Goal: Find contact information: Find contact information

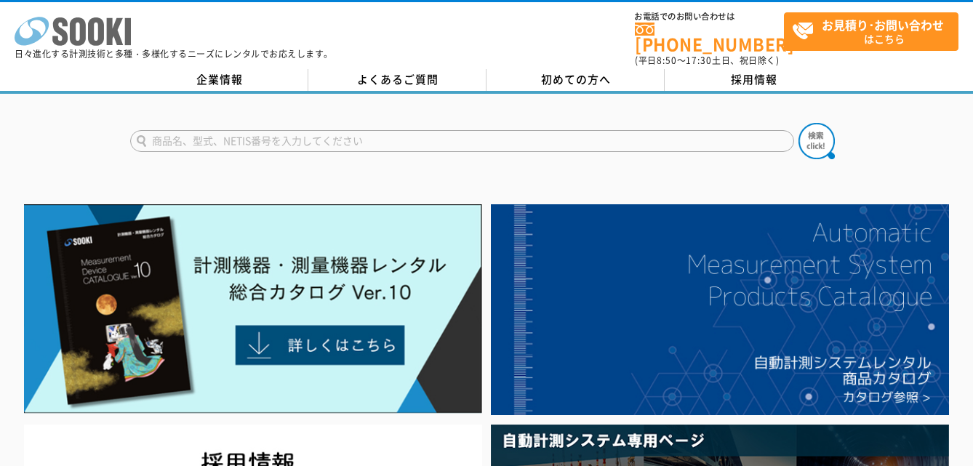
click at [116, 31] on polygon at bounding box center [115, 31] width 17 height 27
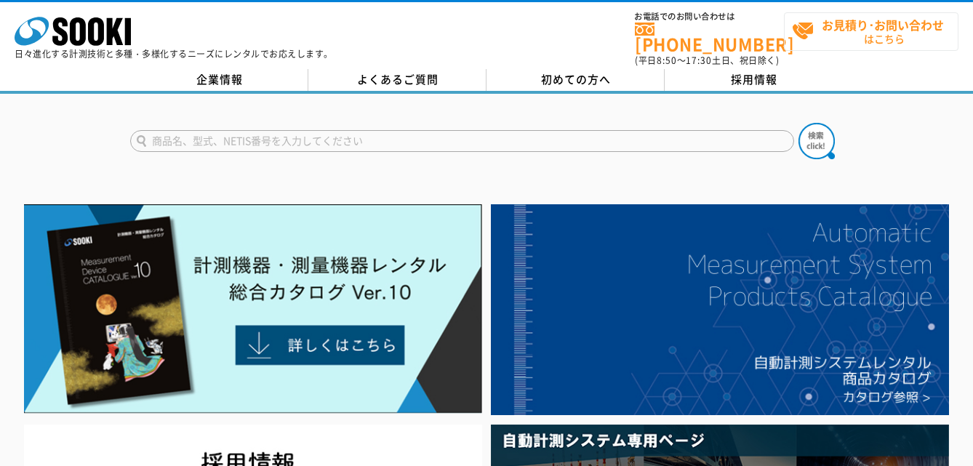
click at [839, 47] on span "お見積り･お問い合わせ はこちら" at bounding box center [875, 31] width 166 height 36
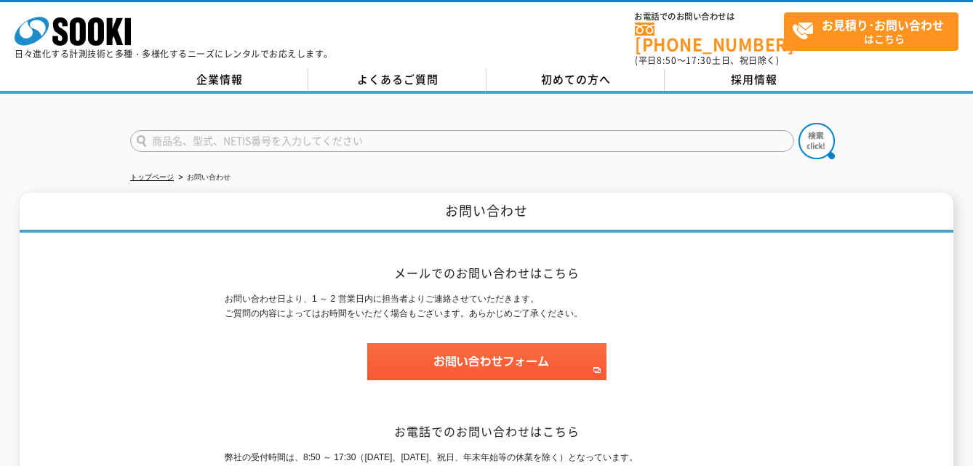
click at [139, 43] on div "株式会社 ソーキ spMenu 日々進化する計測技術と多種・多様化するニーズにレンタルでお応えします。" at bounding box center [174, 33] width 319 height 49
click at [135, 43] on div "株式会社 ソーキ spMenu 日々進化する計測技術と多種・多様化するニーズにレンタルでお応えします。" at bounding box center [174, 33] width 319 height 49
click at [129, 40] on rect at bounding box center [128, 31] width 6 height 27
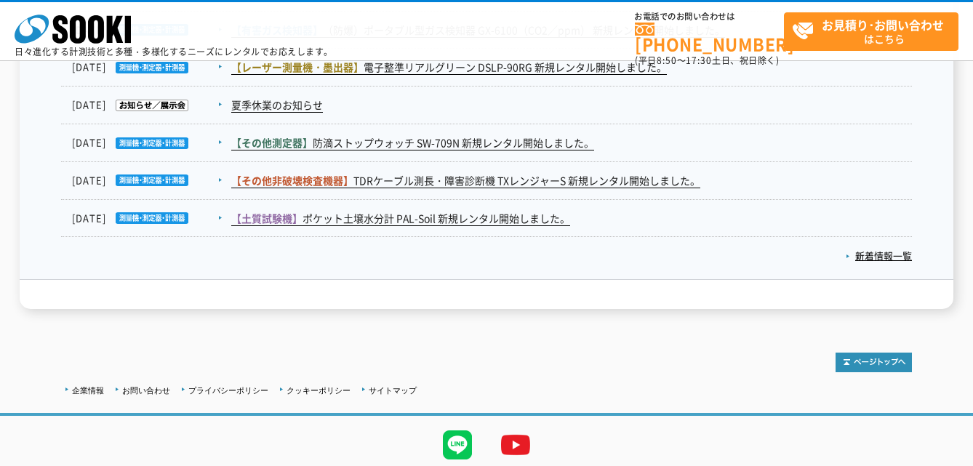
scroll to position [2506, 0]
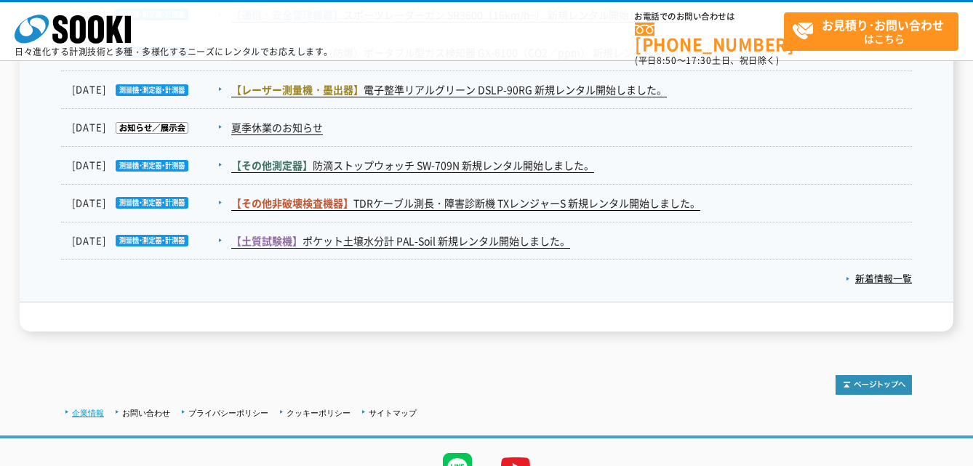
click at [92, 412] on link "企業情報" at bounding box center [88, 413] width 32 height 9
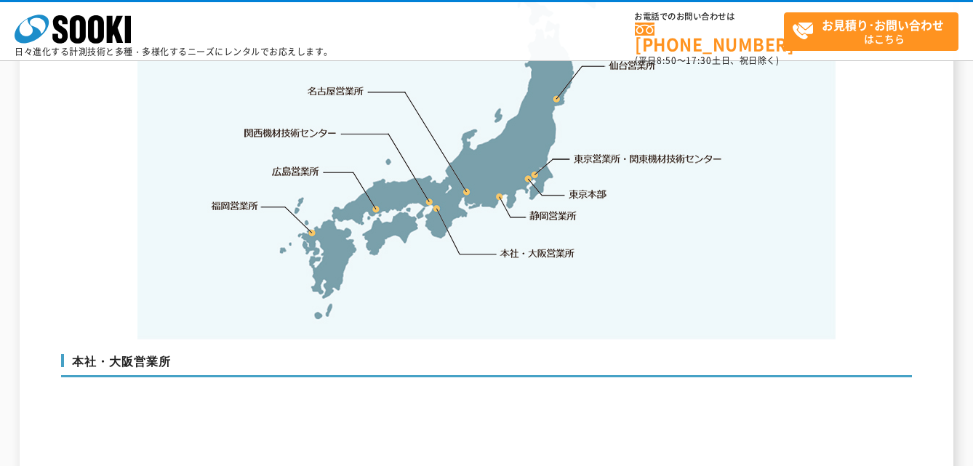
scroll to position [3127, 0]
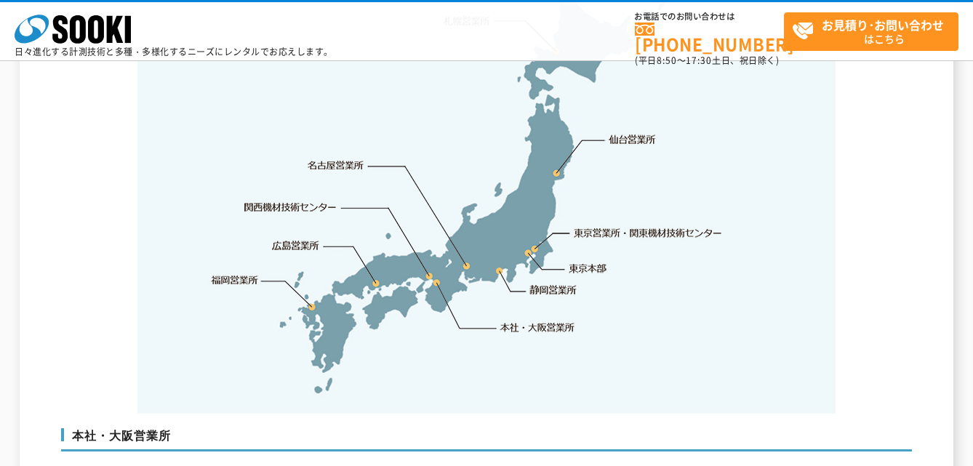
click at [609, 225] on link "東京営業所・関東機材技術センター" at bounding box center [649, 232] width 149 height 15
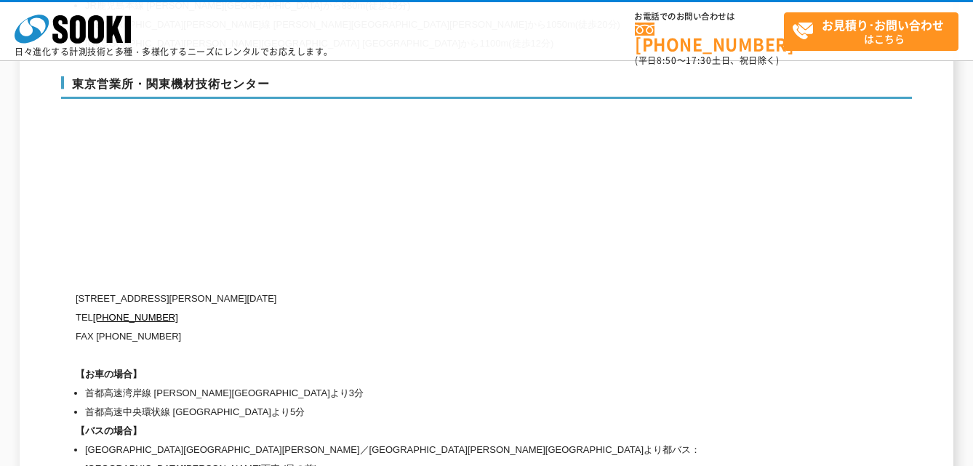
scroll to position [6363, 0]
